Goal: Find specific page/section: Find specific page/section

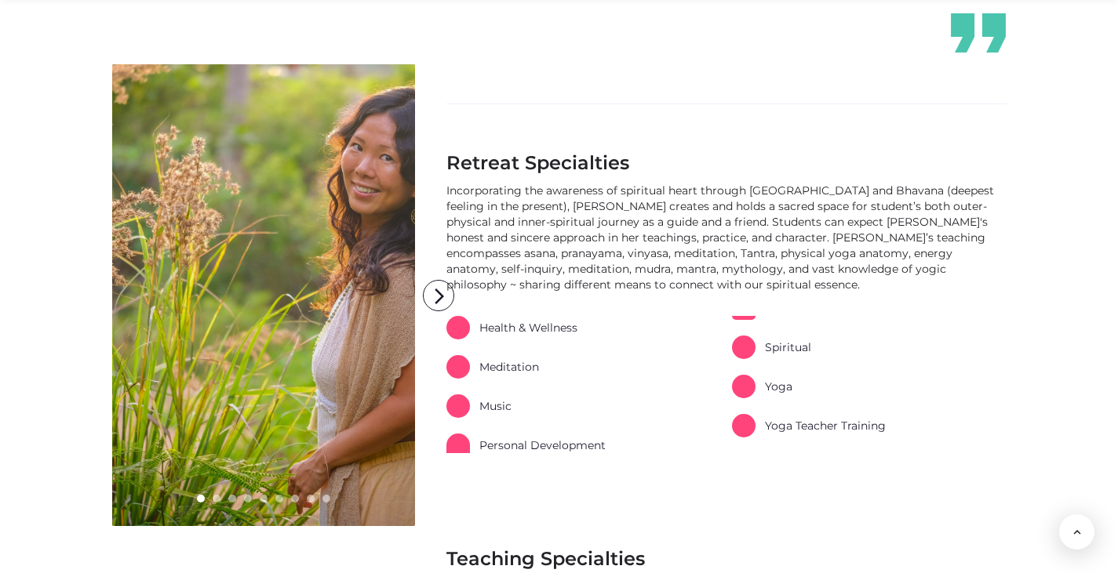
scroll to position [847, 0]
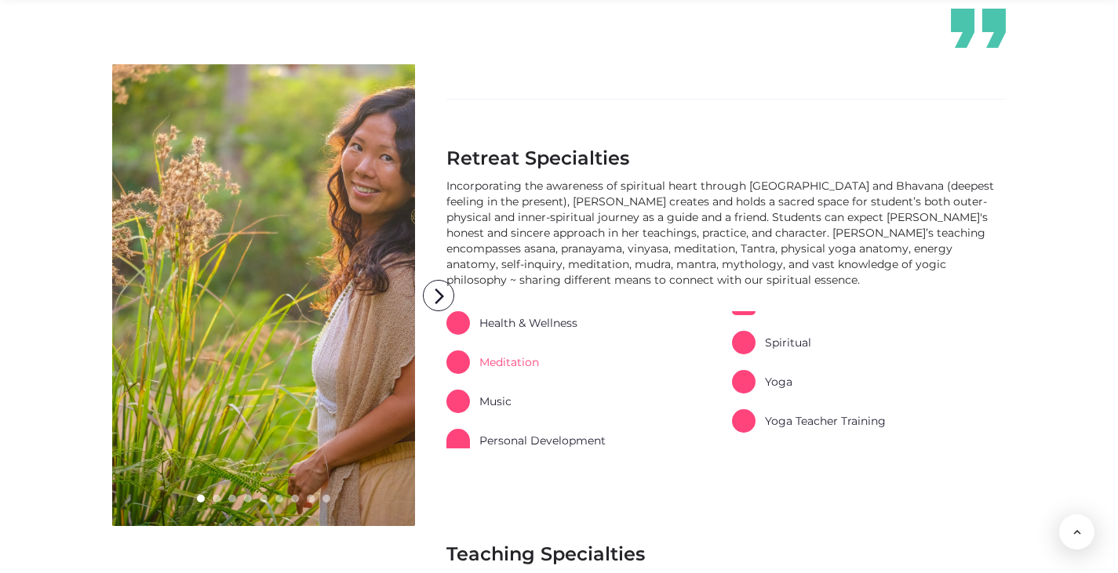
click at [502, 351] on link "Meditation" at bounding box center [492, 363] width 93 height 24
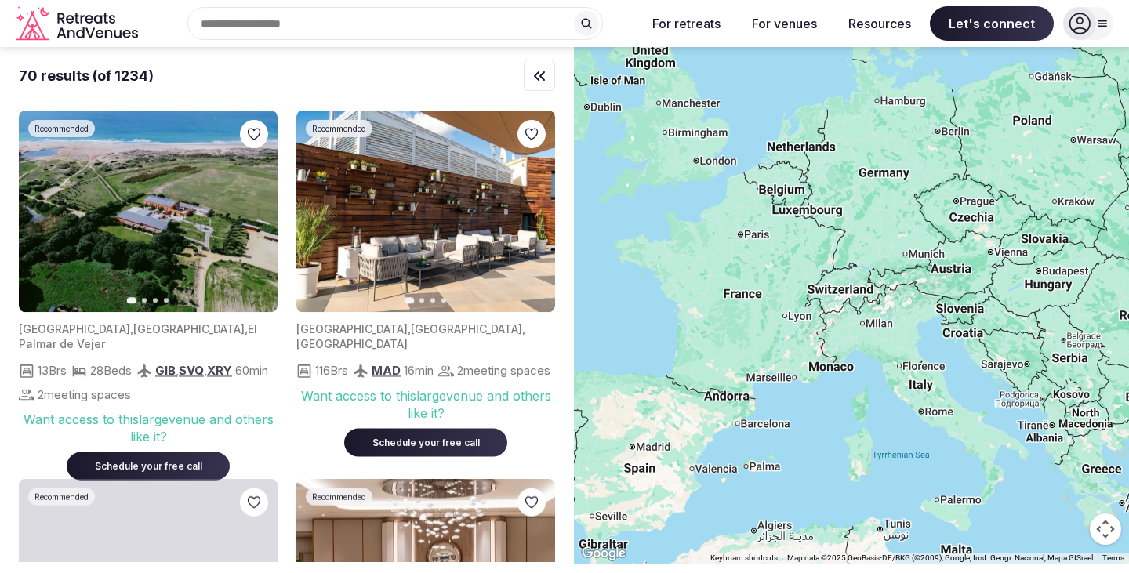
drag, startPoint x: 1045, startPoint y: 144, endPoint x: 1034, endPoint y: 296, distance: 152.5
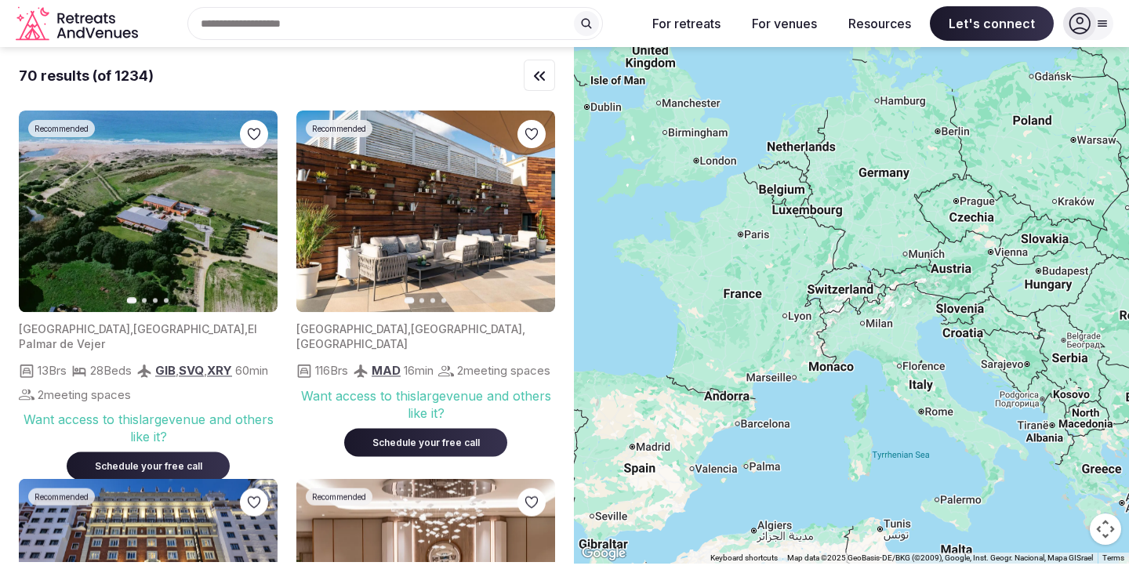
click at [1034, 296] on div at bounding box center [851, 305] width 555 height 517
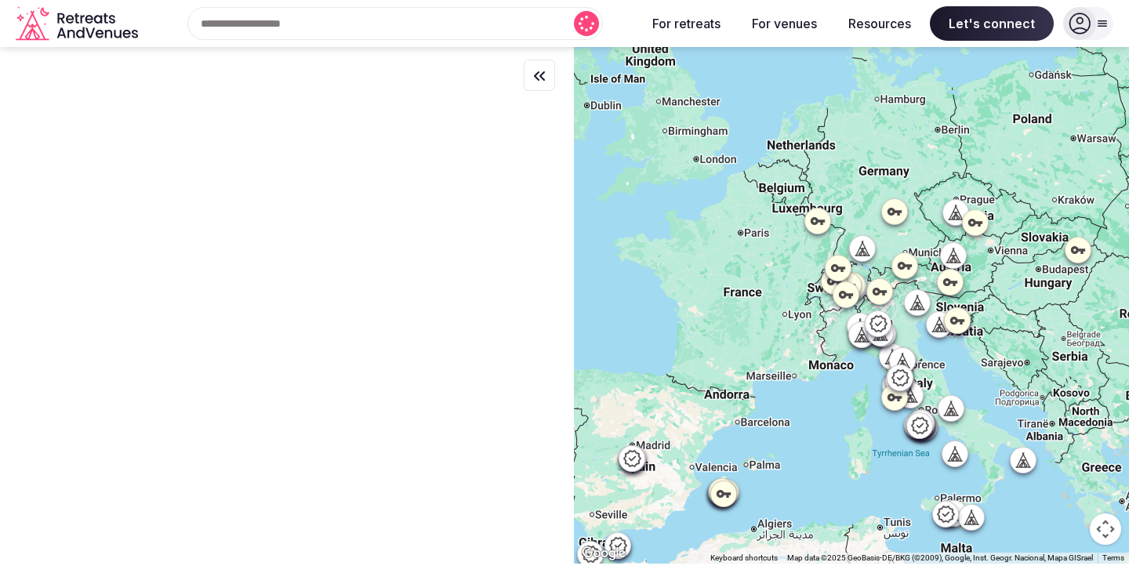
click at [825, 219] on icon at bounding box center [818, 221] width 16 height 16
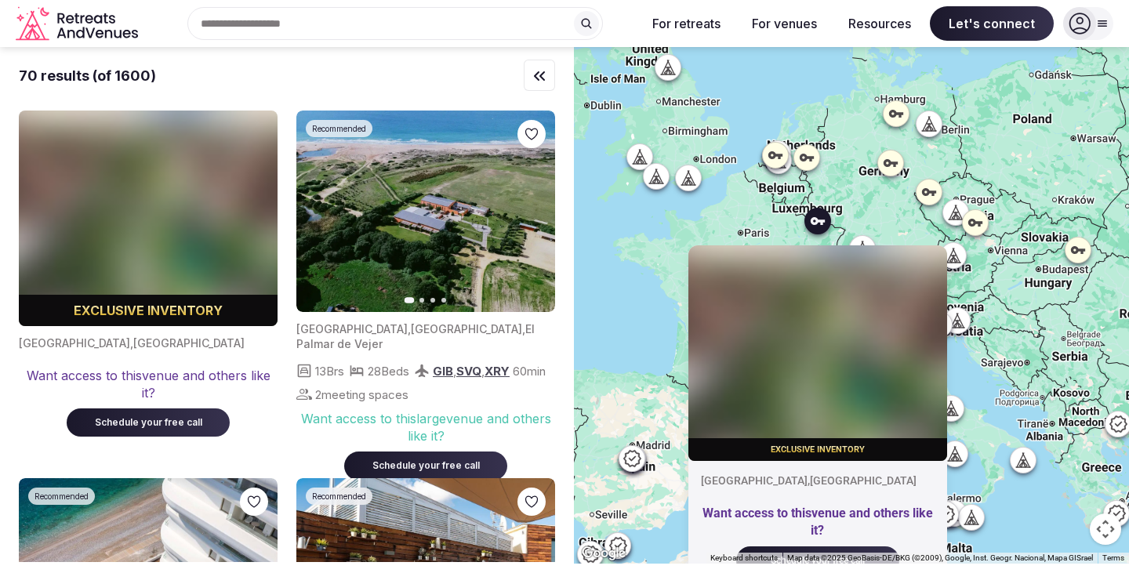
click at [825, 219] on icon at bounding box center [818, 221] width 16 height 16
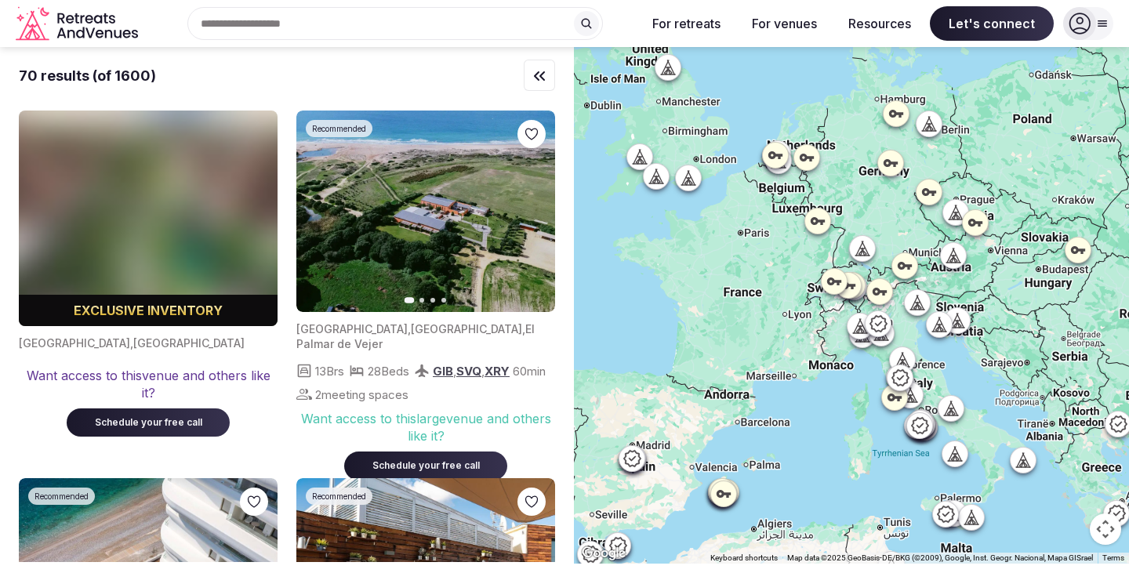
click at [783, 152] on icon at bounding box center [776, 155] width 16 height 16
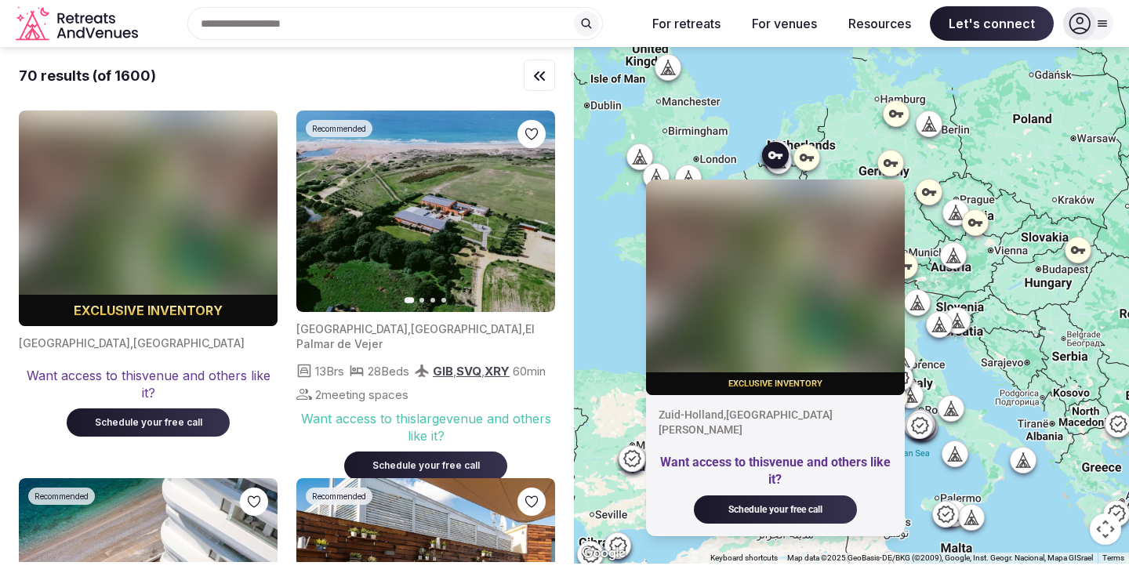
click at [744, 330] on img at bounding box center [775, 287] width 259 height 216
click at [726, 410] on span "," at bounding box center [725, 414] width 2 height 13
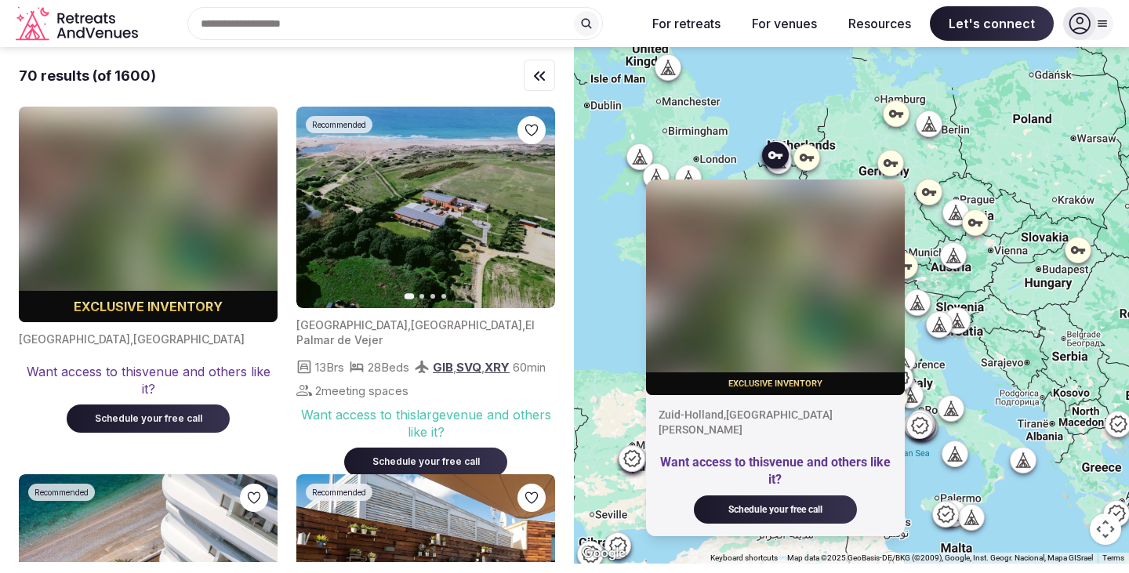
scroll to position [5, 0]
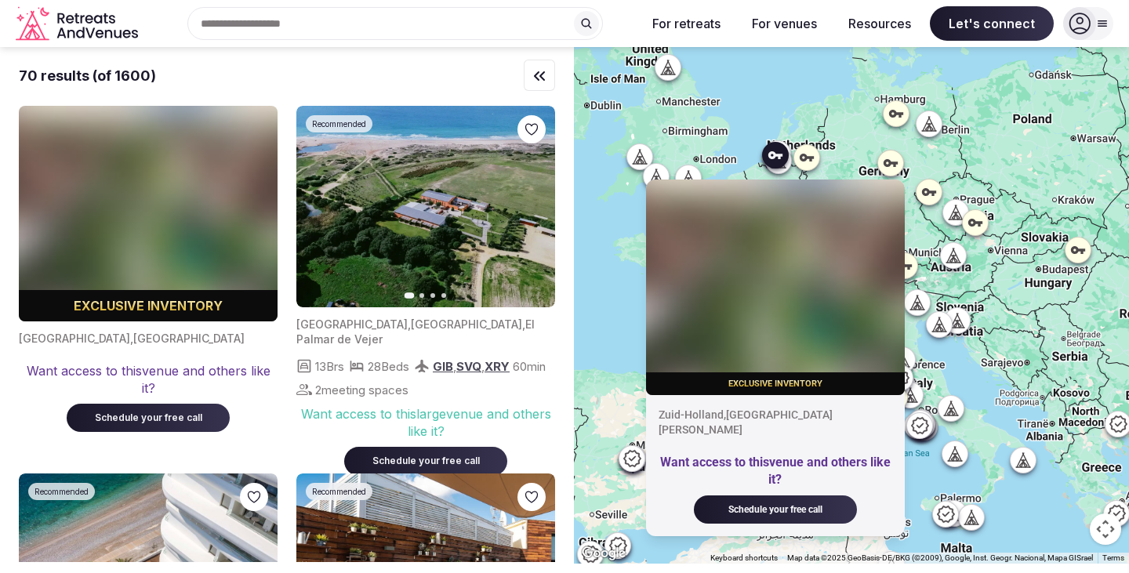
click at [762, 81] on div "Exclusive inventory [GEOGRAPHIC_DATA] , [GEOGRAPHIC_DATA][PERSON_NAME] Want acc…" at bounding box center [851, 305] width 555 height 517
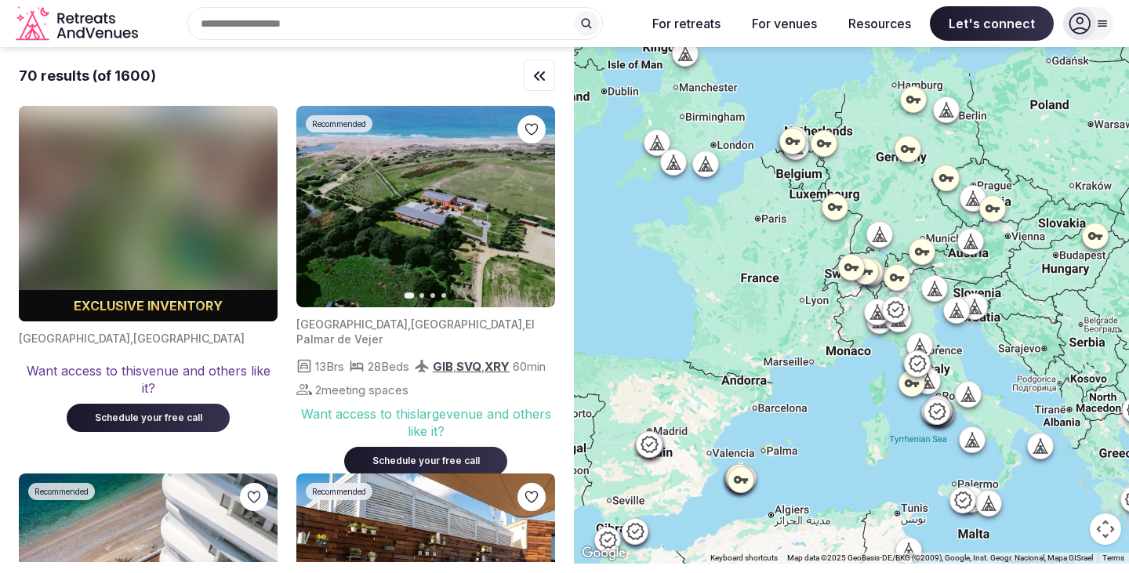
drag, startPoint x: 776, startPoint y: 152, endPoint x: 800, endPoint y: 122, distance: 38.6
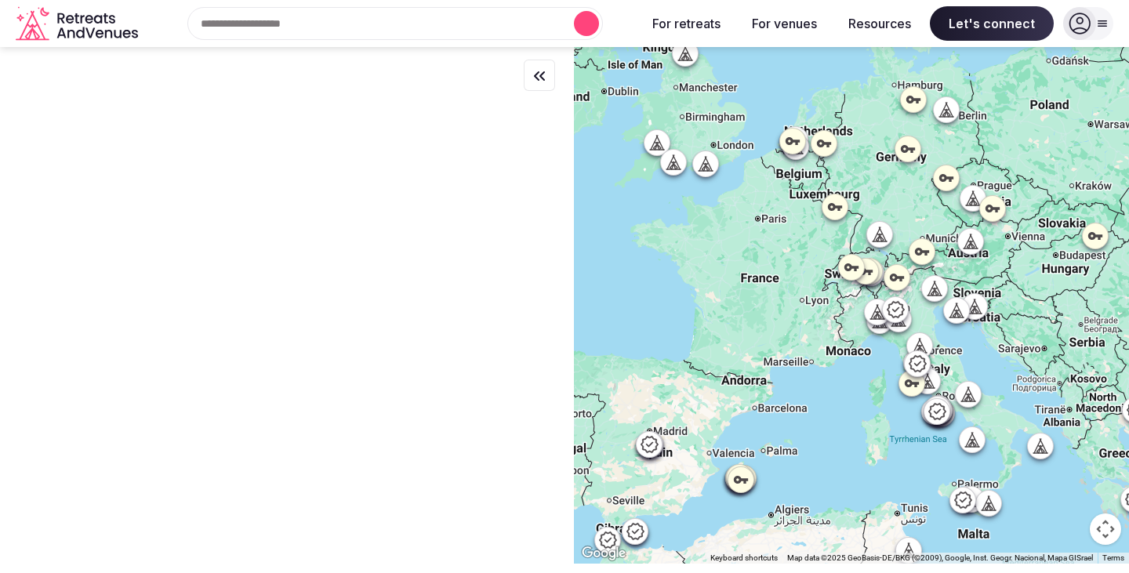
scroll to position [0, 0]
click at [804, 154] on icon at bounding box center [796, 146] width 16 height 16
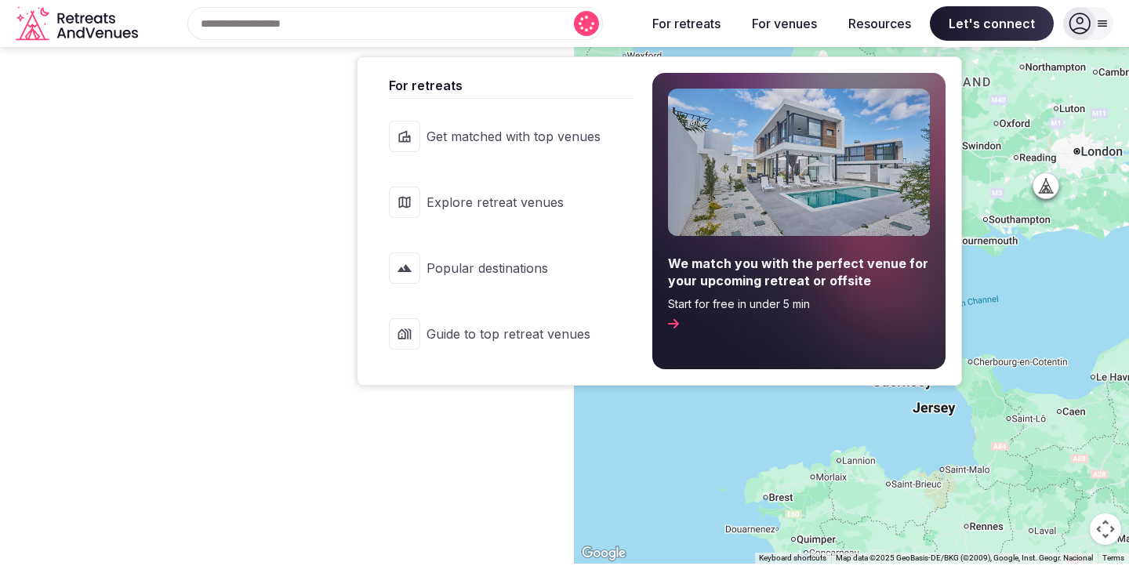
click at [693, 21] on button "For retreats" at bounding box center [686, 23] width 93 height 35
